Goal: Task Accomplishment & Management: Manage account settings

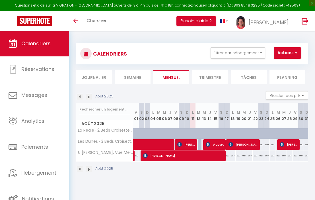
select select
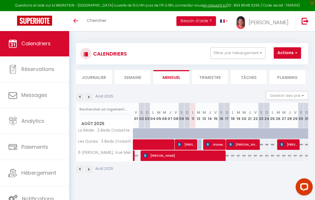
click at [218, 144] on span "olaosebikan folakemi" at bounding box center [215, 144] width 19 height 11
select select "OK"
select select "KO"
select select "1"
select select "0"
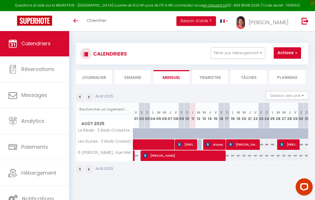
select select "1"
select select
select select "16356"
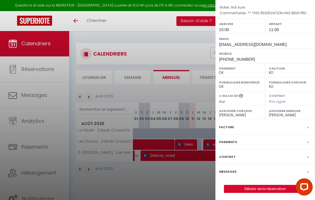
scroll to position [79, 0]
click at [234, 170] on label "Messages" at bounding box center [227, 172] width 17 height 6
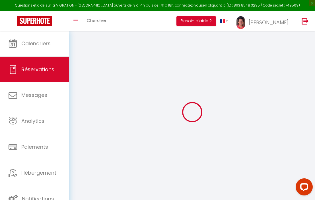
select select
checkbox input "false"
select select
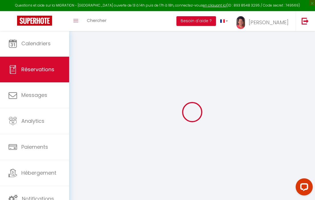
checkbox input "false"
type Number0 "Not sure"
type Comments1 "** THIS RESERVATION HAS BEEN PRE-PAID ** BOOKING NOTE : Payment charge is EUR 4…"
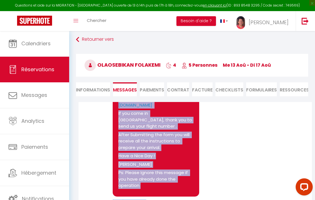
scroll to position [1549, 0]
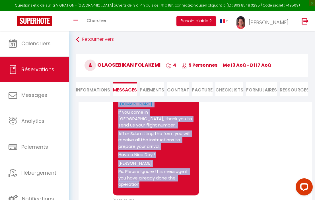
drag, startPoint x: 118, startPoint y: 127, endPoint x: 160, endPoint y: 173, distance: 62.6
copy pre "Hello olaosebikan VERY IMPORTANT: You must before the check in , fill out the S…"
